Goal: Find contact information: Find contact information

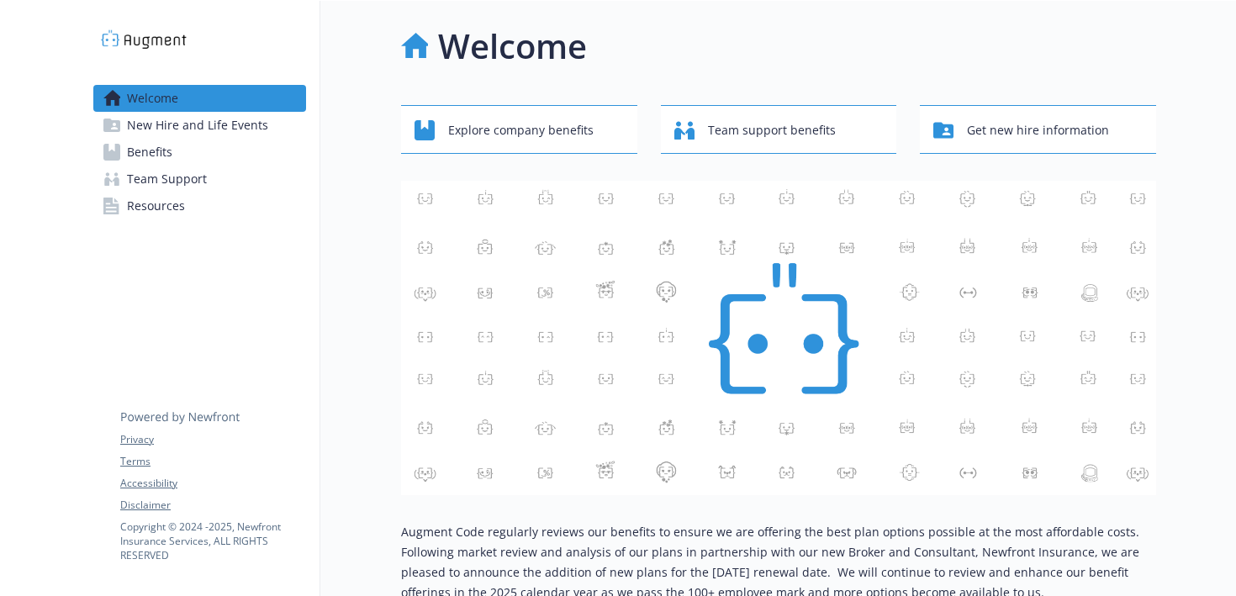
click at [231, 140] on link "Benefits" at bounding box center [199, 152] width 213 height 27
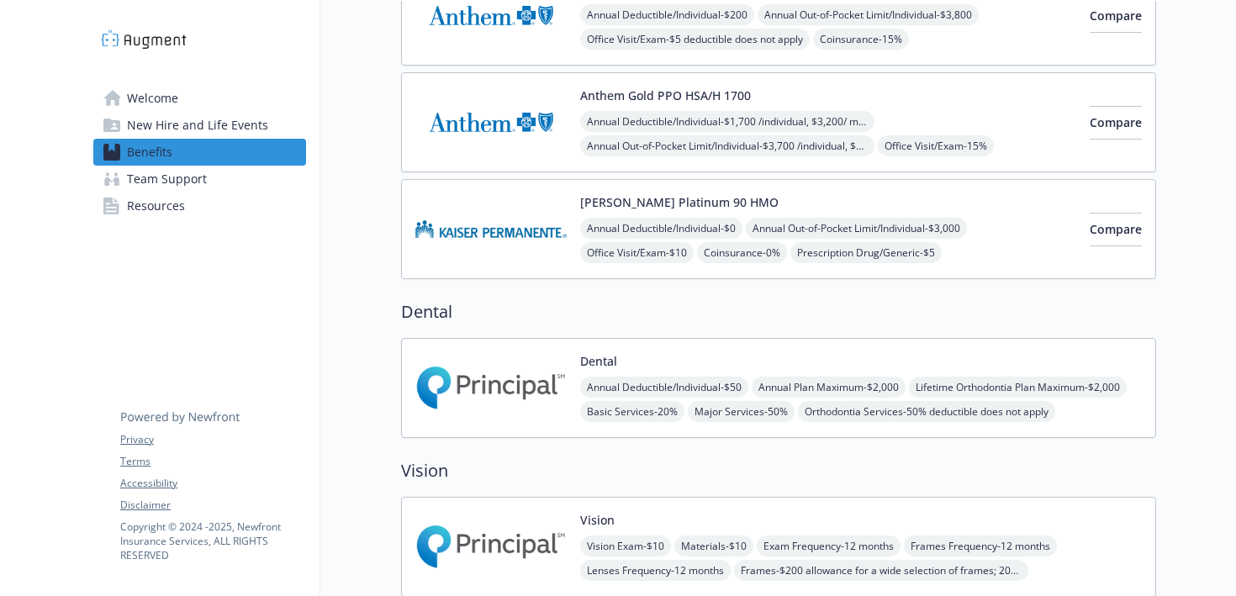
click at [562, 376] on img at bounding box center [490, 387] width 151 height 71
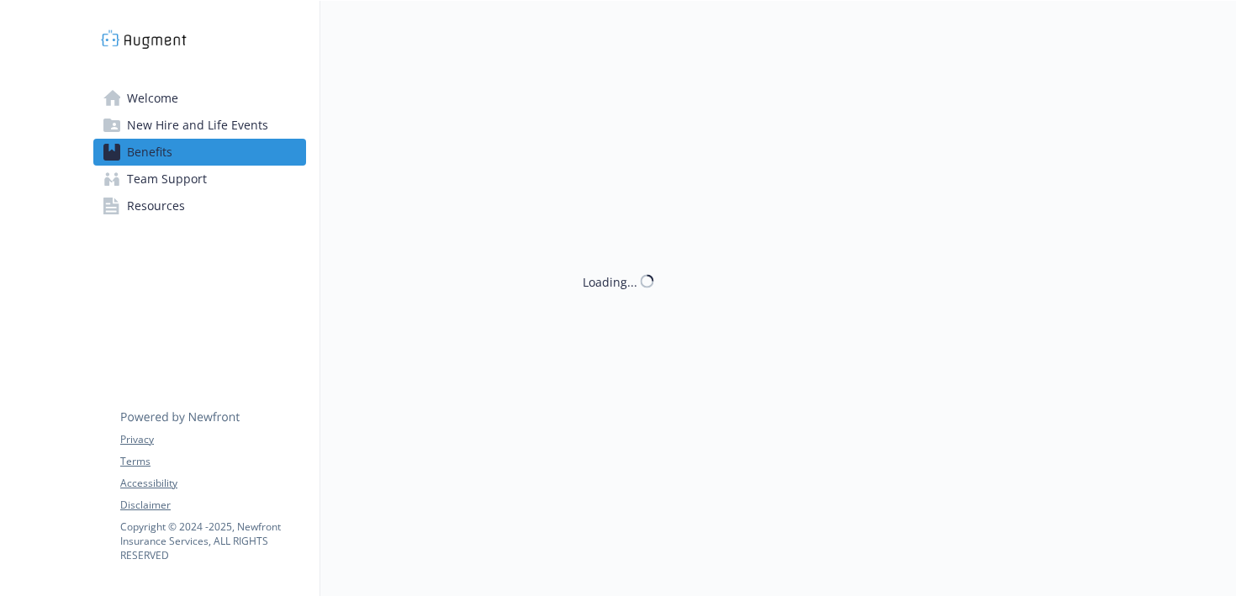
scroll to position [221, 0]
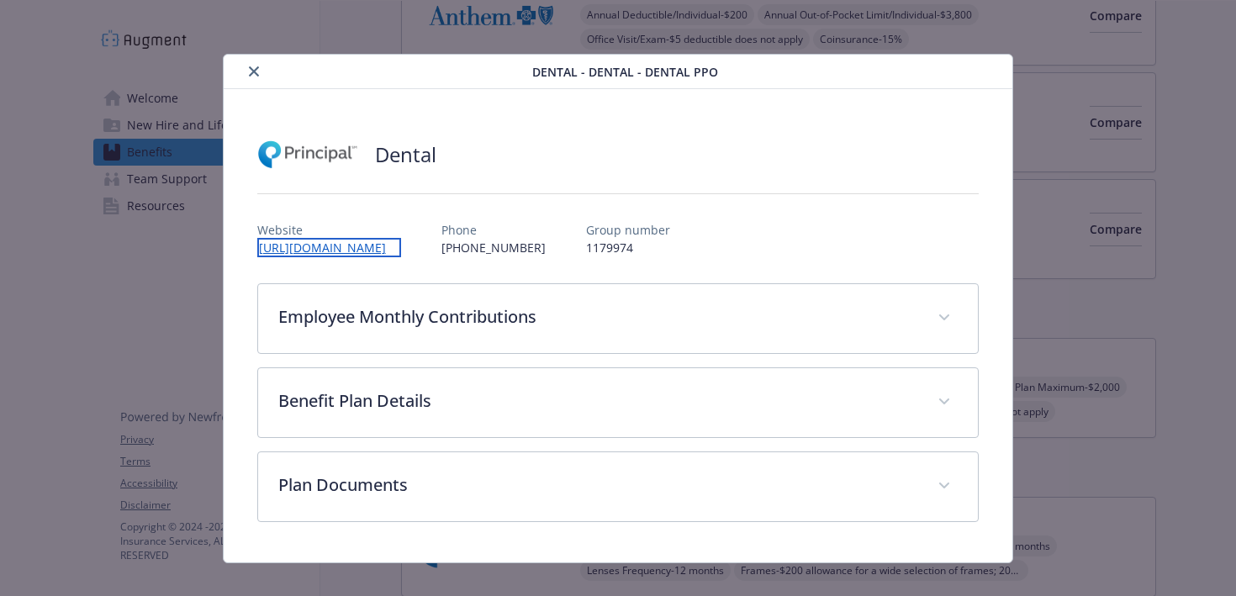
click at [360, 252] on link "[URL][DOMAIN_NAME]" at bounding box center [329, 247] width 144 height 19
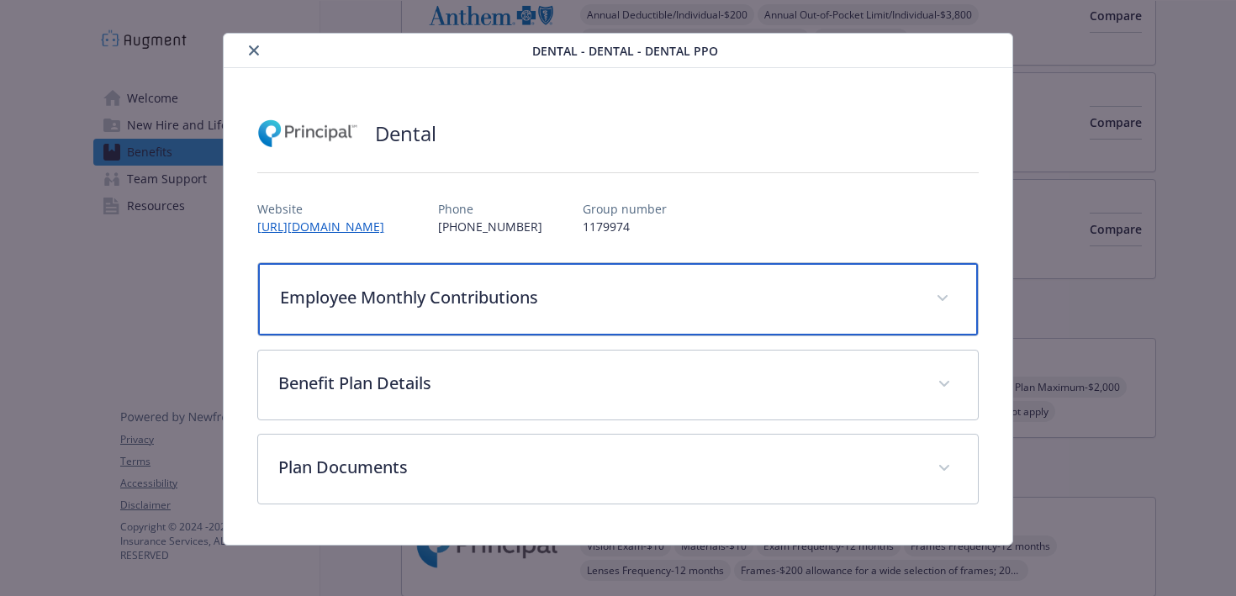
click at [616, 289] on p "Employee Monthly Contributions" at bounding box center [598, 297] width 637 height 25
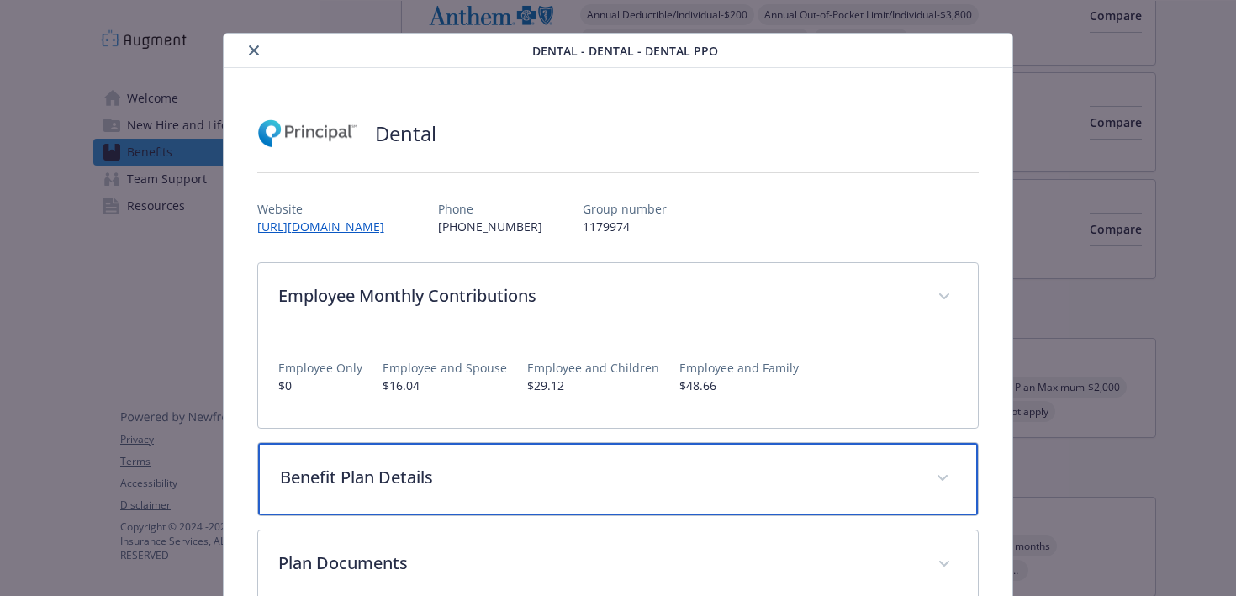
click at [612, 456] on div "Benefit Plan Details" at bounding box center [618, 479] width 721 height 72
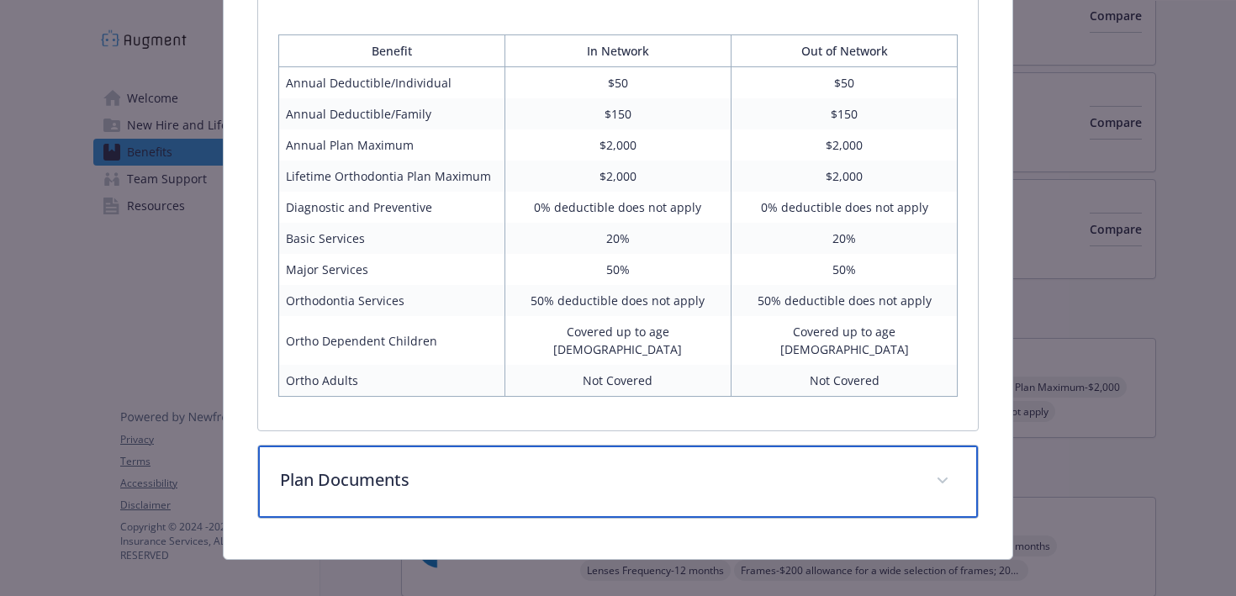
click at [612, 468] on p "Plan Documents" at bounding box center [598, 480] width 637 height 25
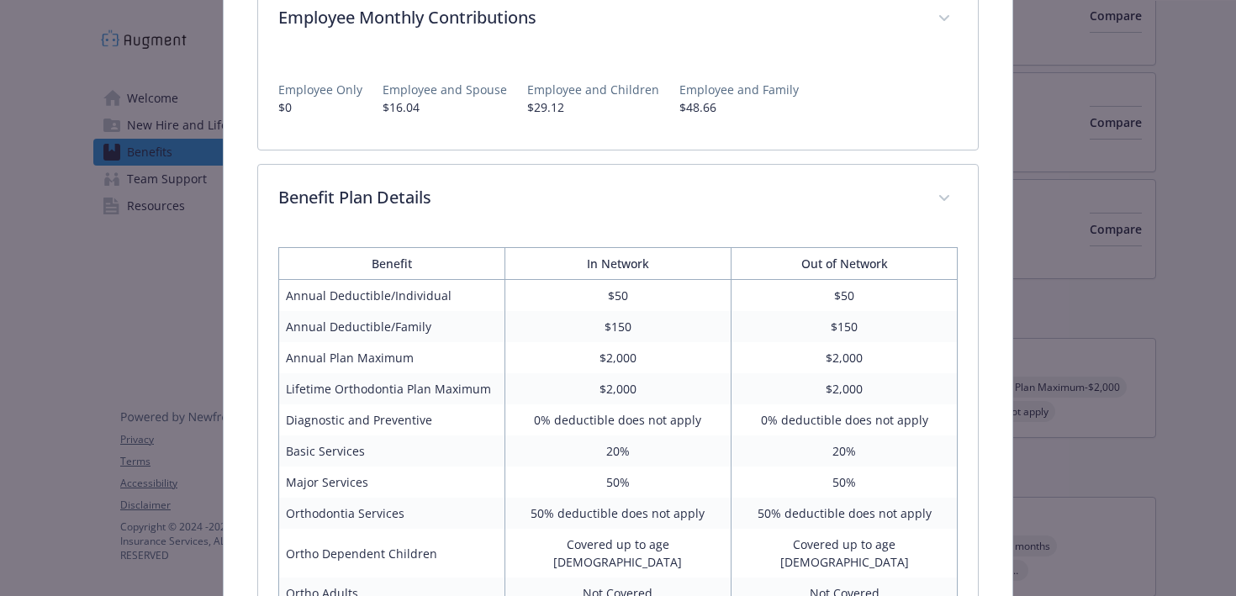
scroll to position [0, 0]
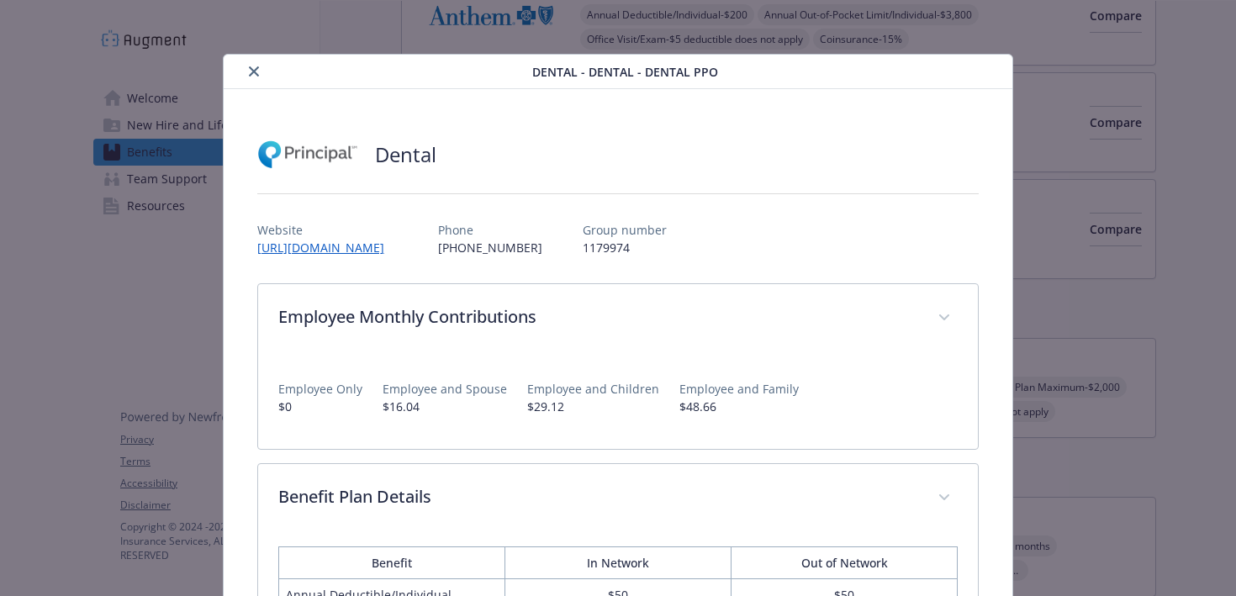
click at [251, 71] on icon "close" at bounding box center [254, 71] width 10 height 10
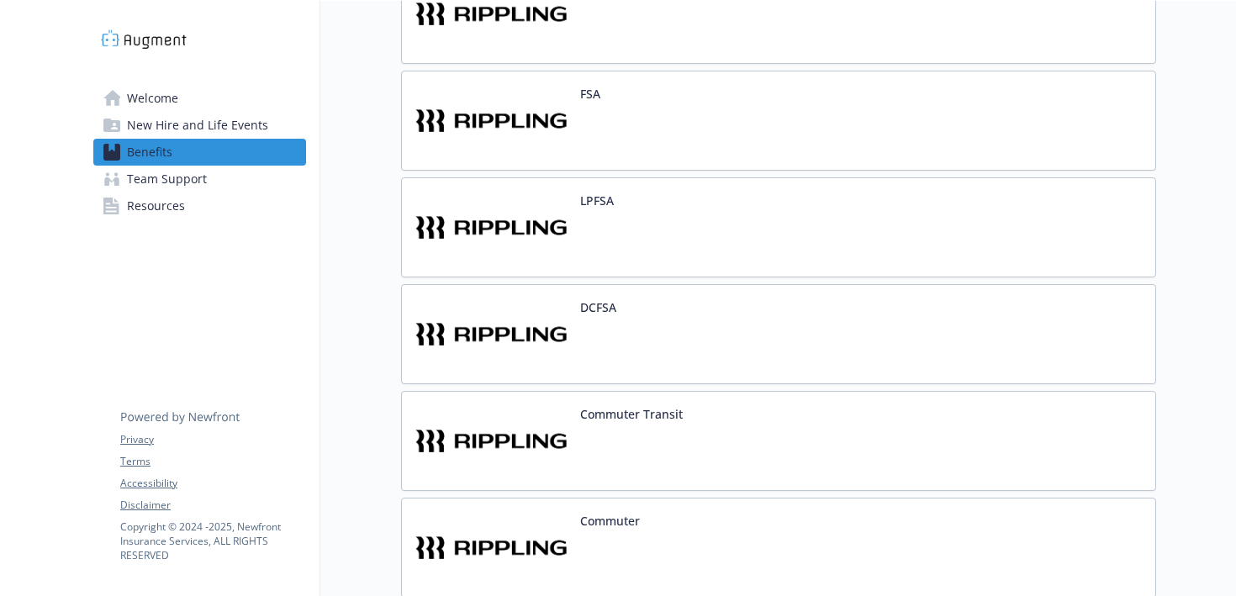
scroll to position [1172, 0]
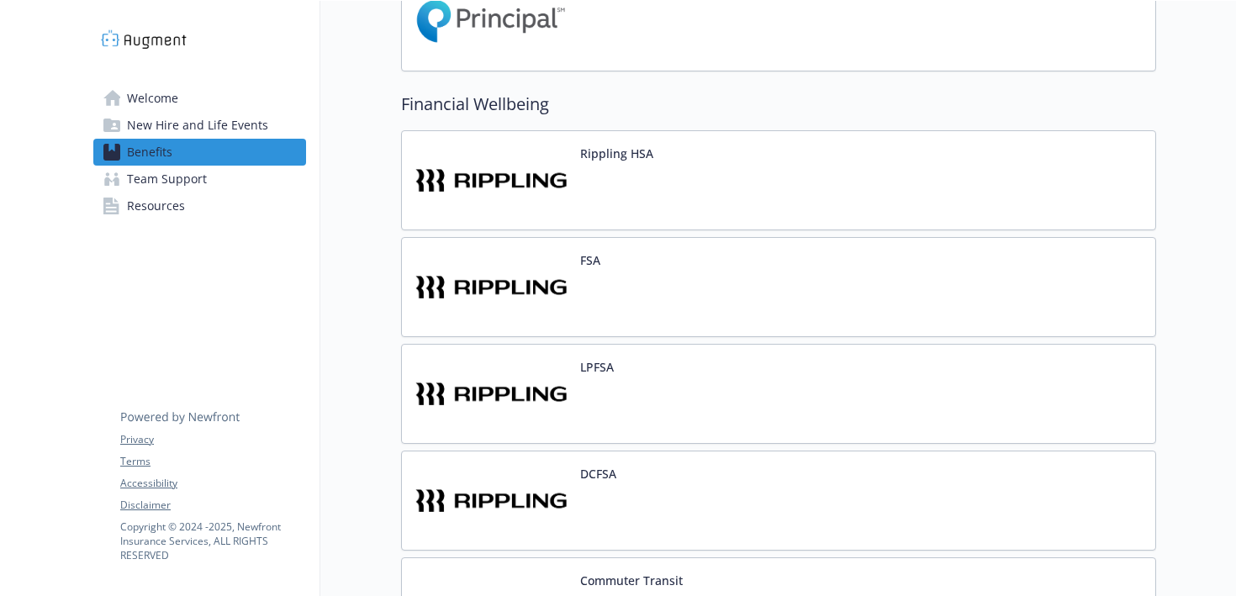
click at [227, 203] on link "Resources" at bounding box center [199, 206] width 213 height 27
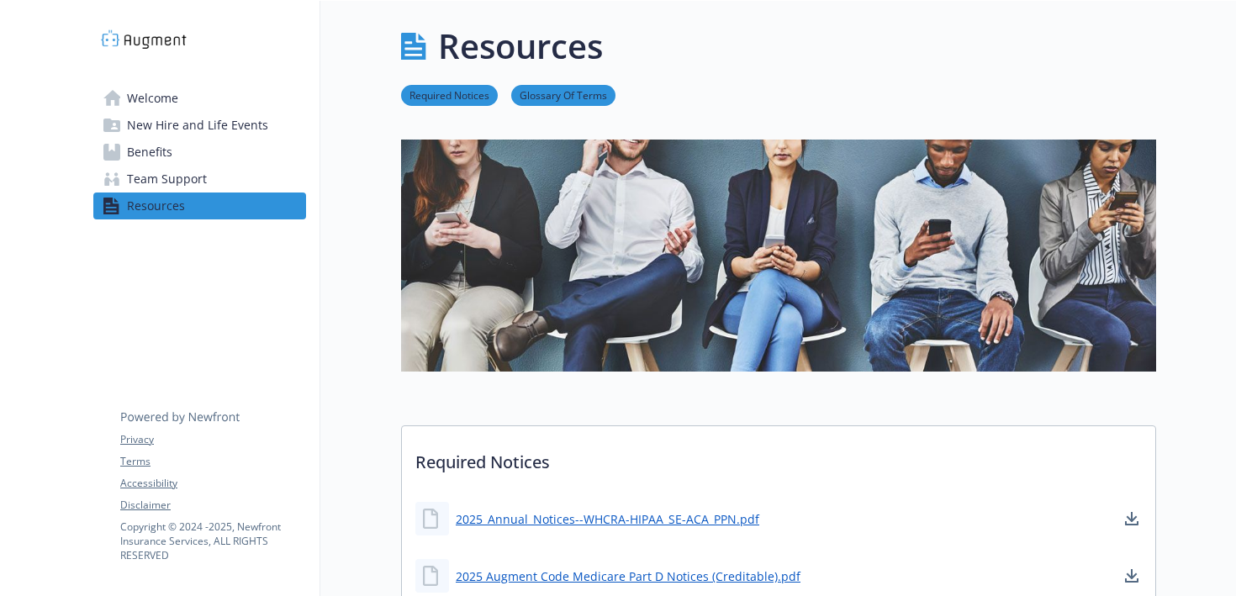
click at [257, 180] on link "Team Support" at bounding box center [199, 179] width 213 height 27
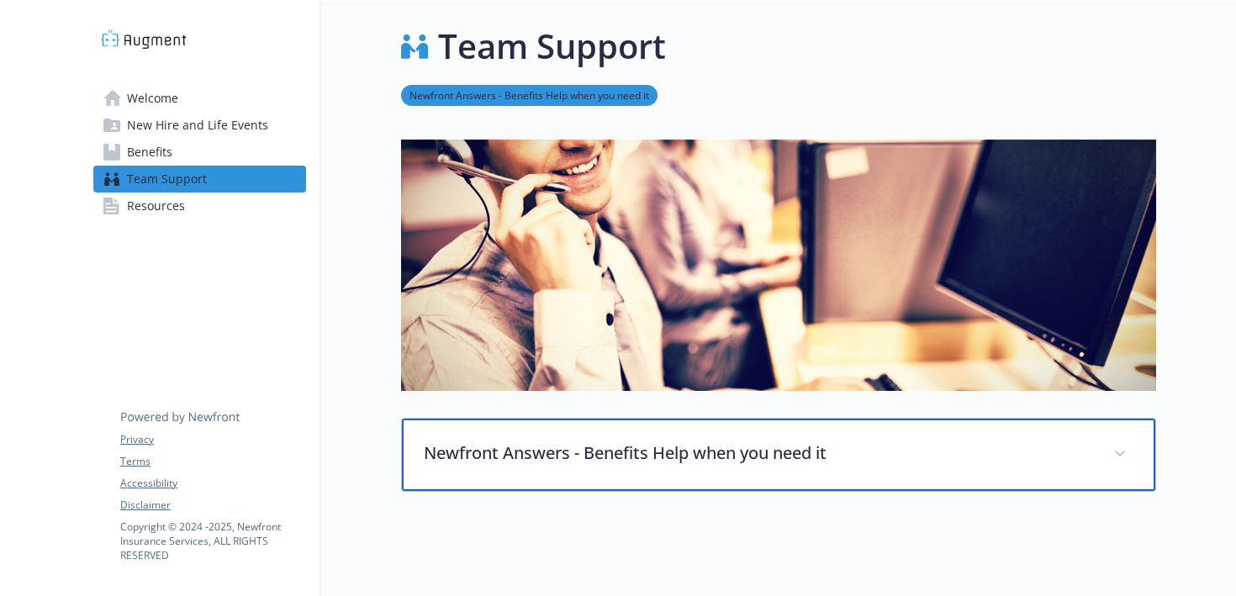
click at [533, 454] on p "Newfront Answers - Benefits Help when you need it" at bounding box center [758, 453] width 669 height 25
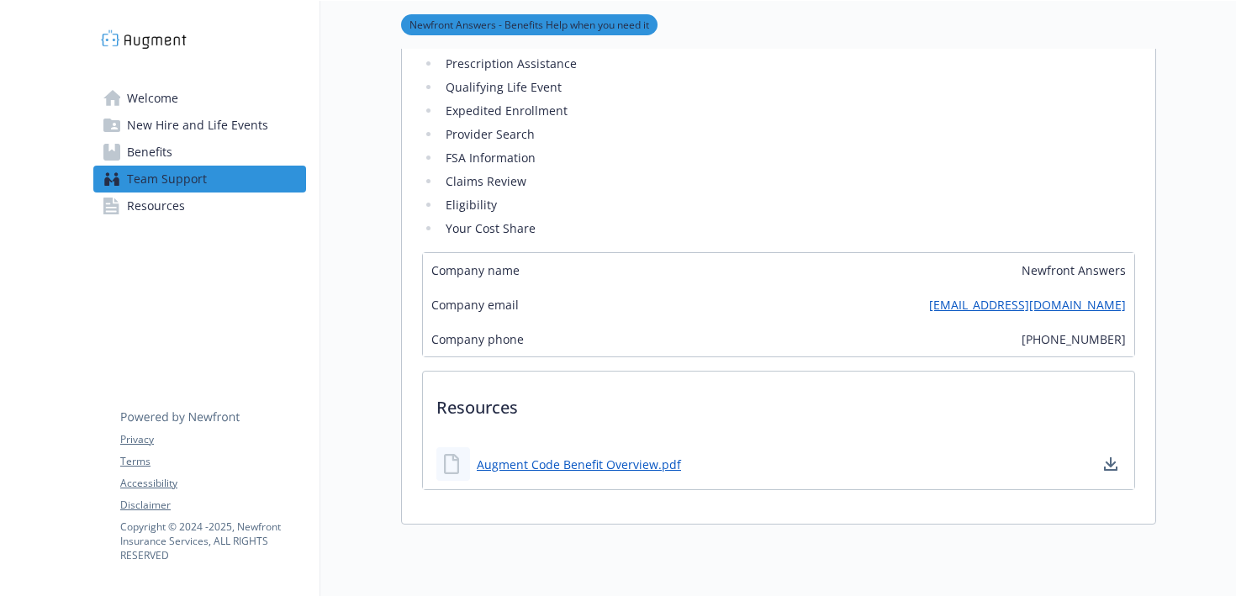
scroll to position [585, 0]
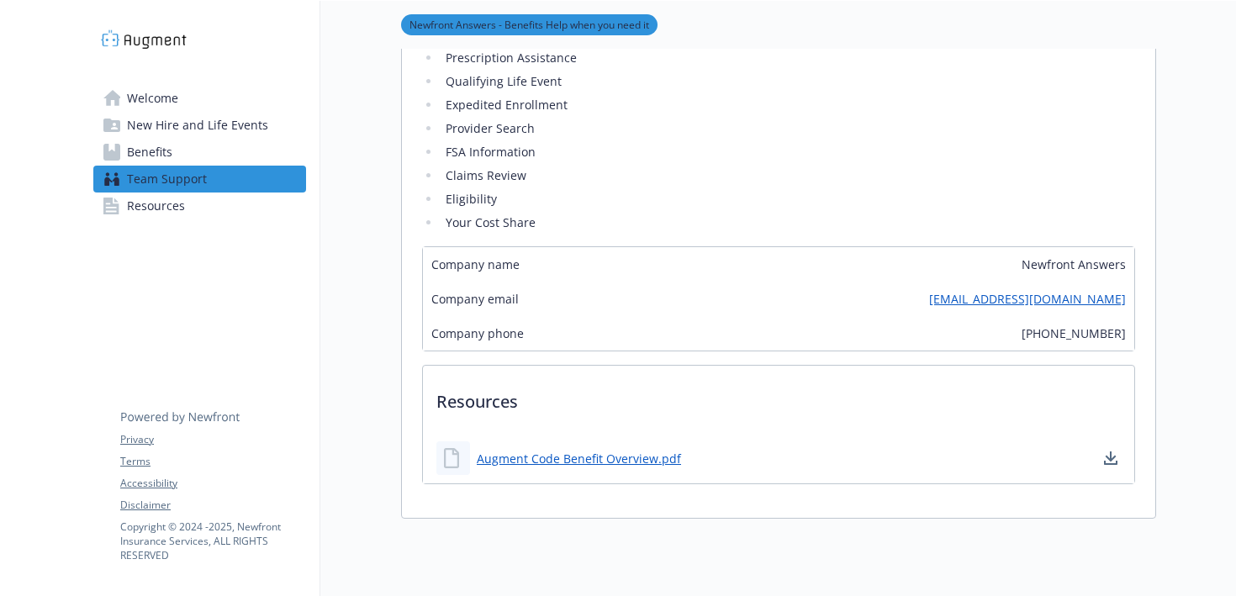
click at [968, 305] on link "[EMAIL_ADDRESS][DOMAIN_NAME]" at bounding box center [1027, 299] width 197 height 18
drag, startPoint x: 865, startPoint y: 302, endPoint x: 1124, endPoint y: 302, distance: 259.9
click at [1124, 302] on div "Company email [EMAIL_ADDRESS][DOMAIN_NAME]" at bounding box center [779, 299] width 712 height 34
copy link "[EMAIL_ADDRESS][DOMAIN_NAME]"
click at [186, 151] on link "Benefits" at bounding box center [199, 152] width 213 height 27
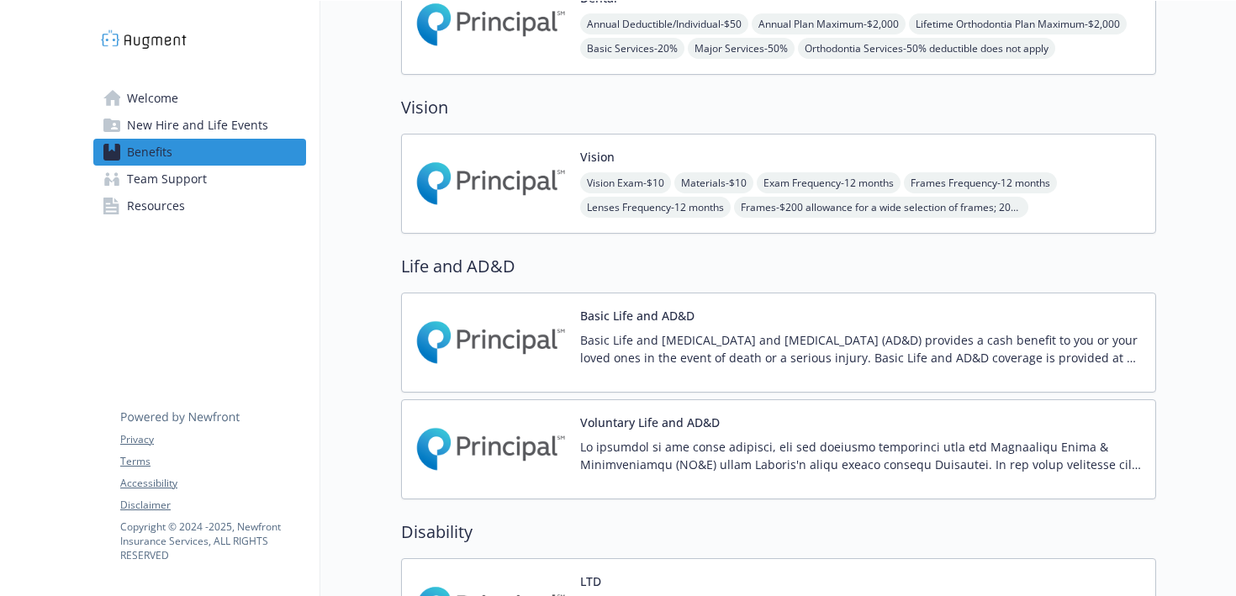
click at [430, 204] on img at bounding box center [490, 183] width 151 height 71
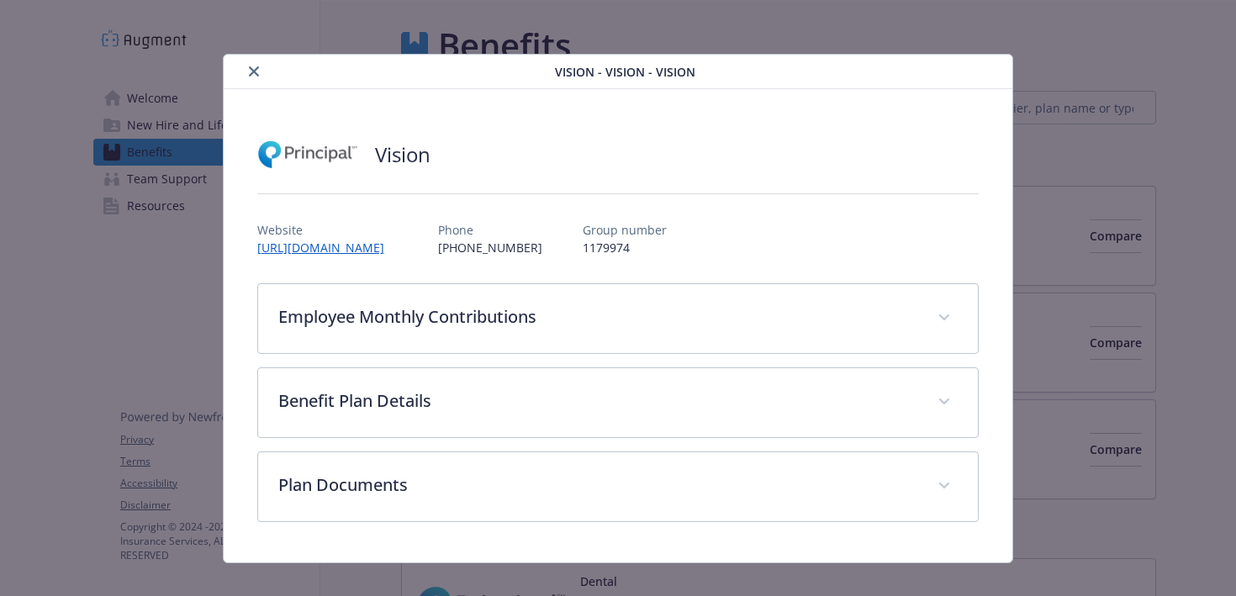
scroll to position [585, 0]
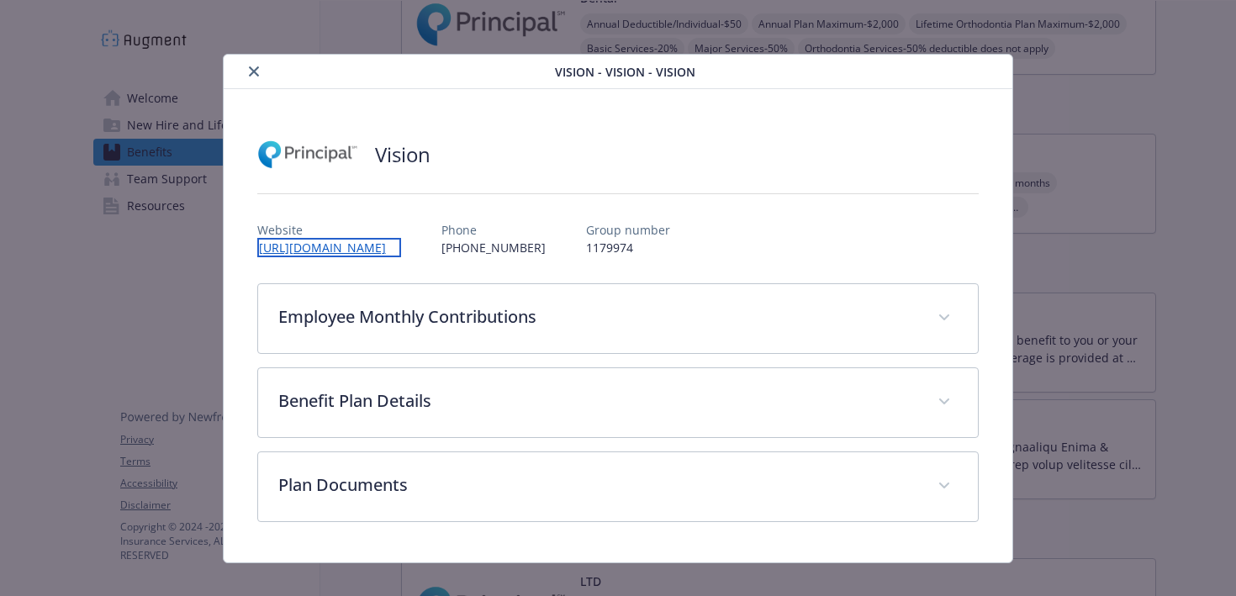
click at [334, 251] on link "[URL][DOMAIN_NAME]" at bounding box center [329, 247] width 144 height 19
click at [247, 77] on button "close" at bounding box center [254, 71] width 20 height 20
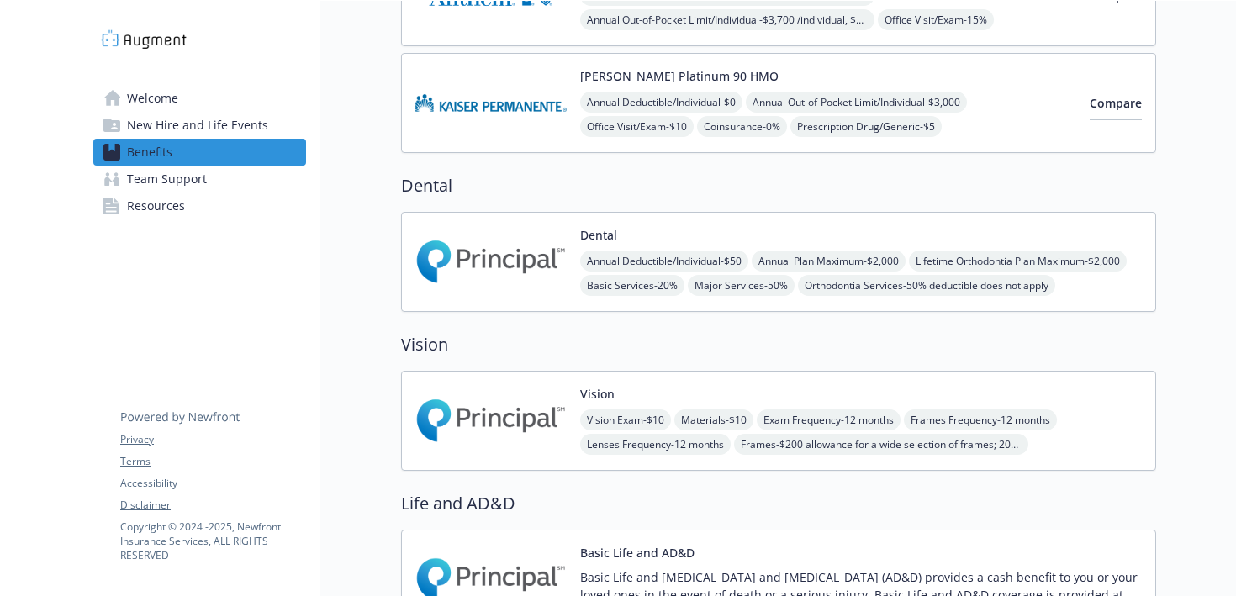
scroll to position [336, 0]
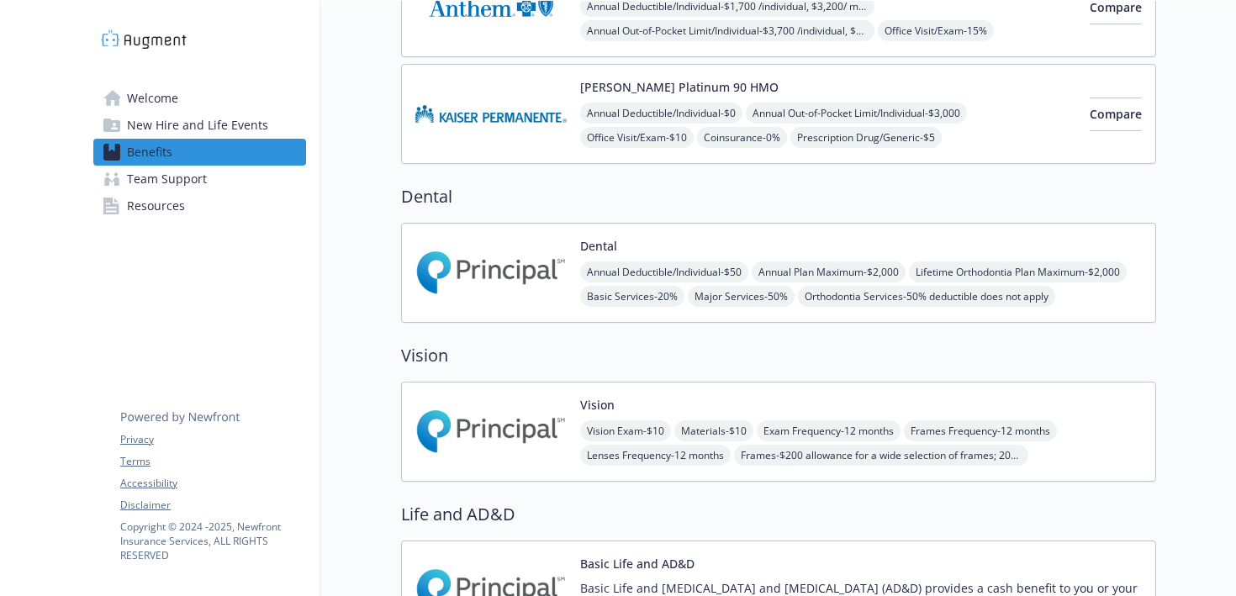
click at [474, 278] on img at bounding box center [490, 272] width 151 height 71
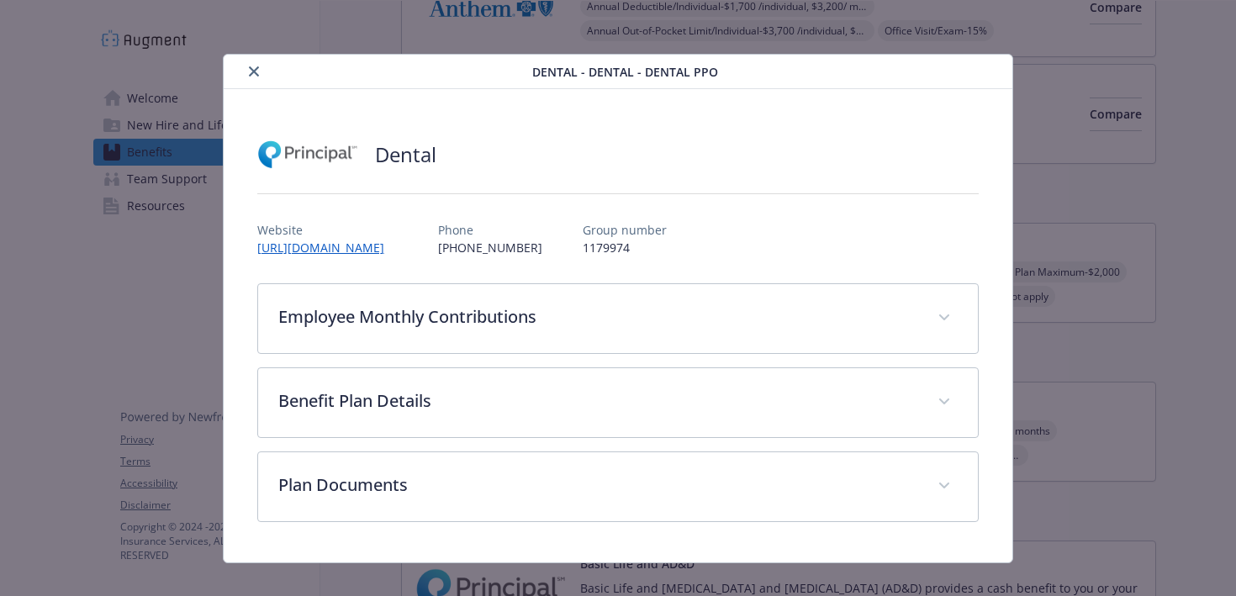
click at [255, 67] on icon "close" at bounding box center [254, 71] width 10 height 10
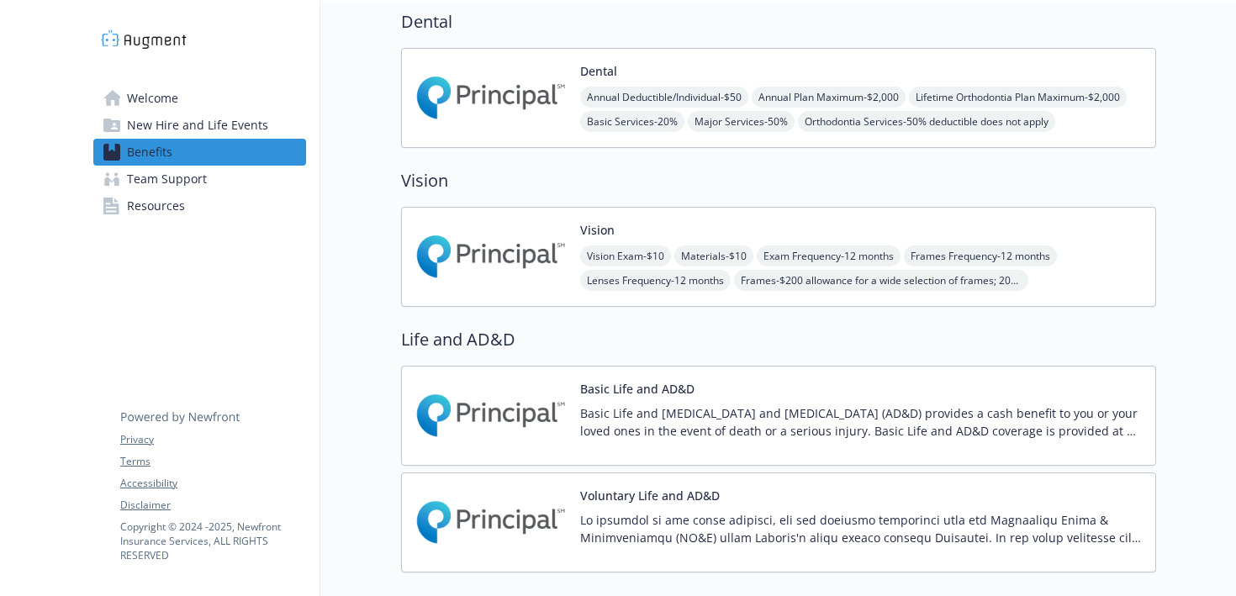
scroll to position [522, 0]
